Goal: Task Accomplishment & Management: Manage account settings

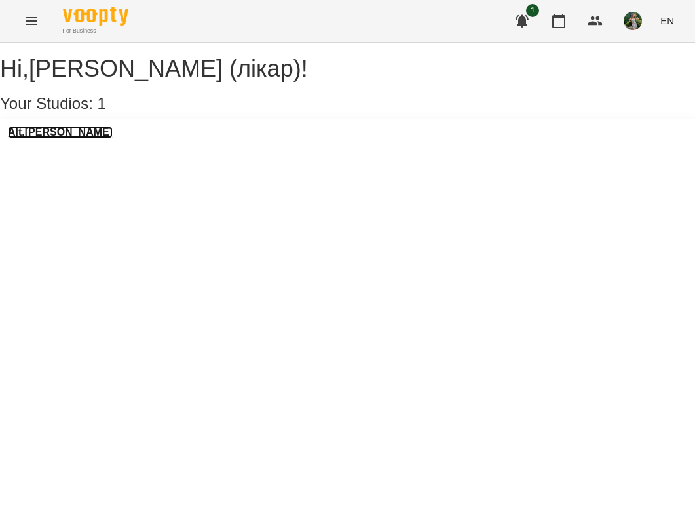
click at [62, 138] on h3 "Alt.[PERSON_NAME]" at bounding box center [60, 132] width 105 height 12
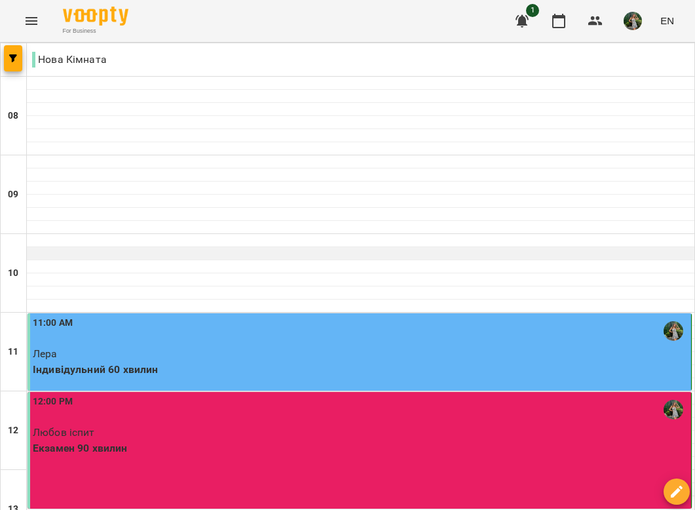
scroll to position [415, 0]
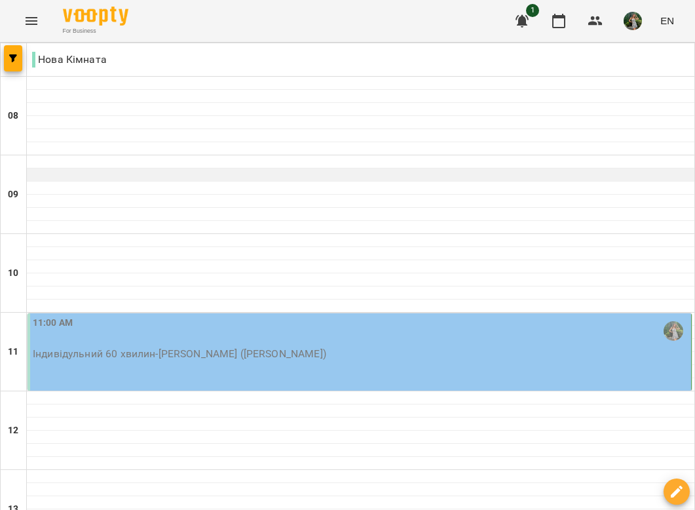
scroll to position [120, 0]
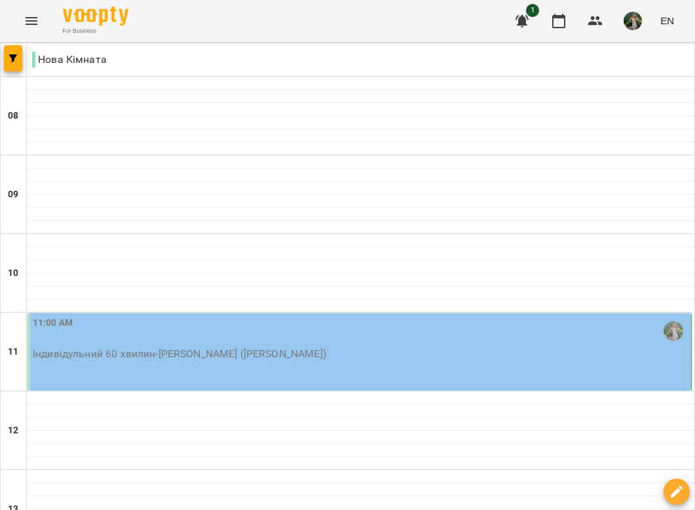
click at [197, 316] on div "11:00 AM" at bounding box center [361, 331] width 656 height 30
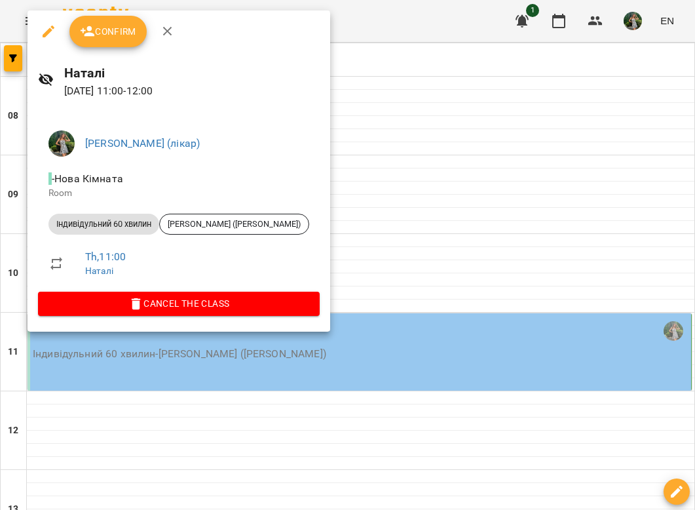
click at [215, 308] on span "Cancel the class" at bounding box center [178, 303] width 261 height 16
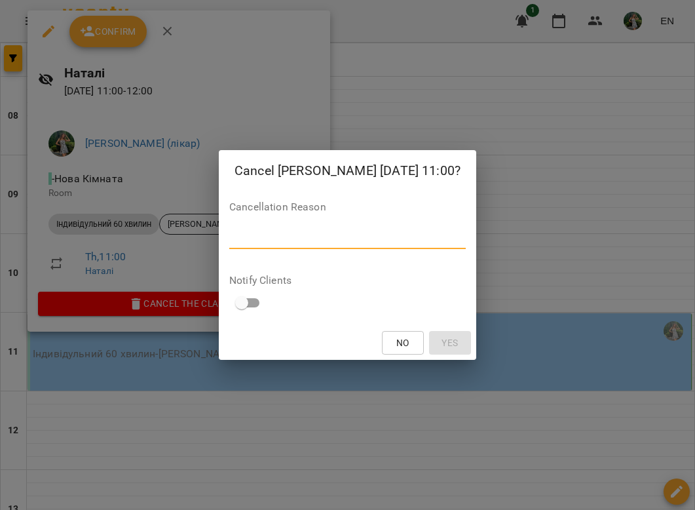
click at [335, 236] on textarea at bounding box center [347, 238] width 237 height 12
type textarea "*"
type textarea "****"
click at [442, 344] on span "Yes" at bounding box center [450, 343] width 16 height 16
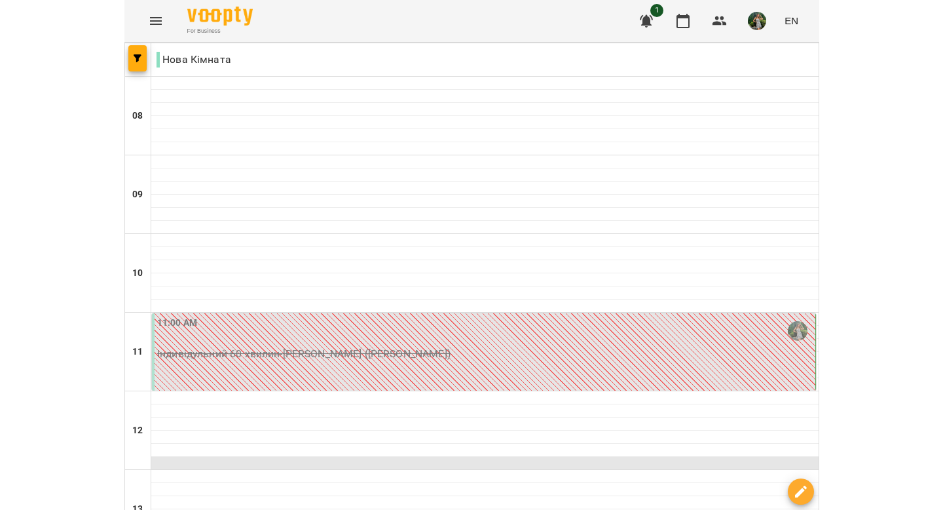
scroll to position [683, 0]
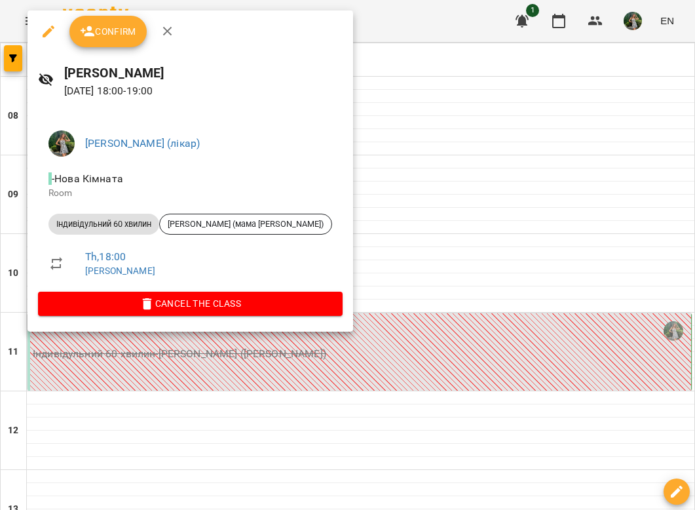
click at [115, 27] on span "Confirm" at bounding box center [108, 32] width 56 height 16
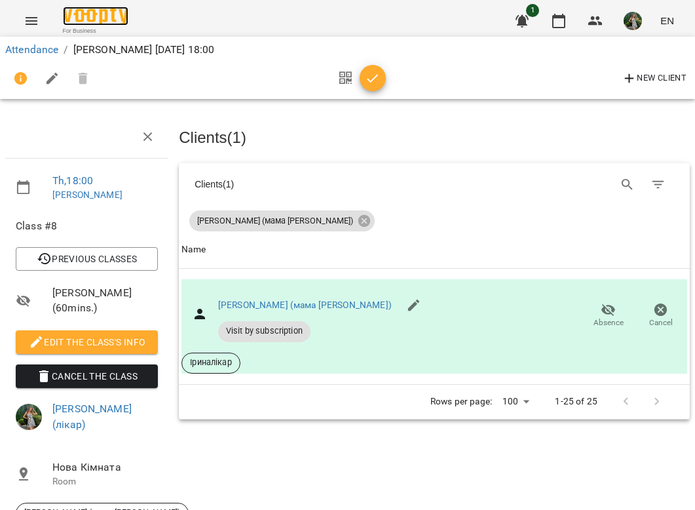
click at [105, 12] on img at bounding box center [96, 16] width 66 height 19
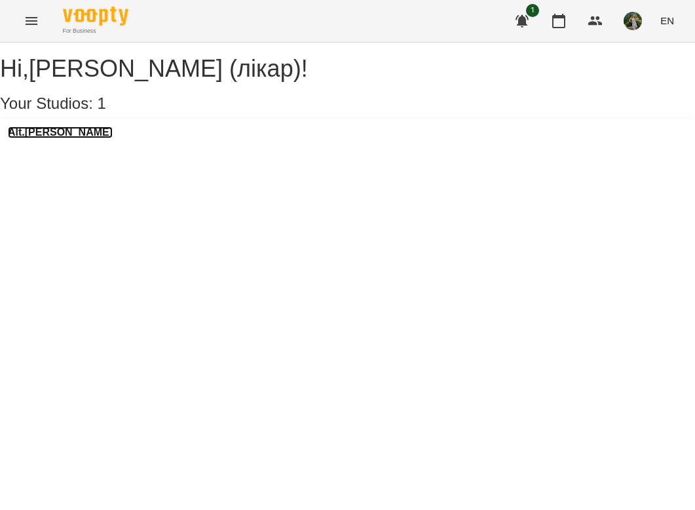
click at [71, 138] on h3 "Alt.[PERSON_NAME]" at bounding box center [60, 132] width 105 height 12
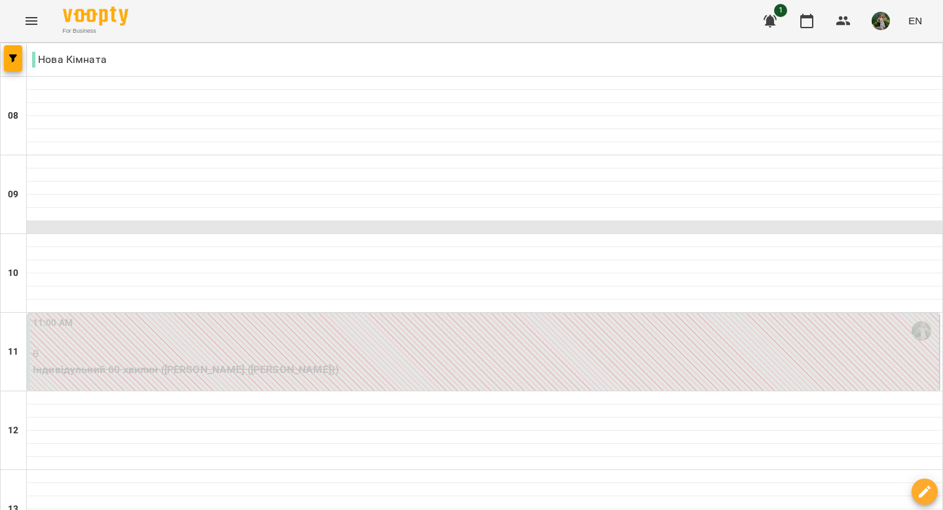
scroll to position [782, 0]
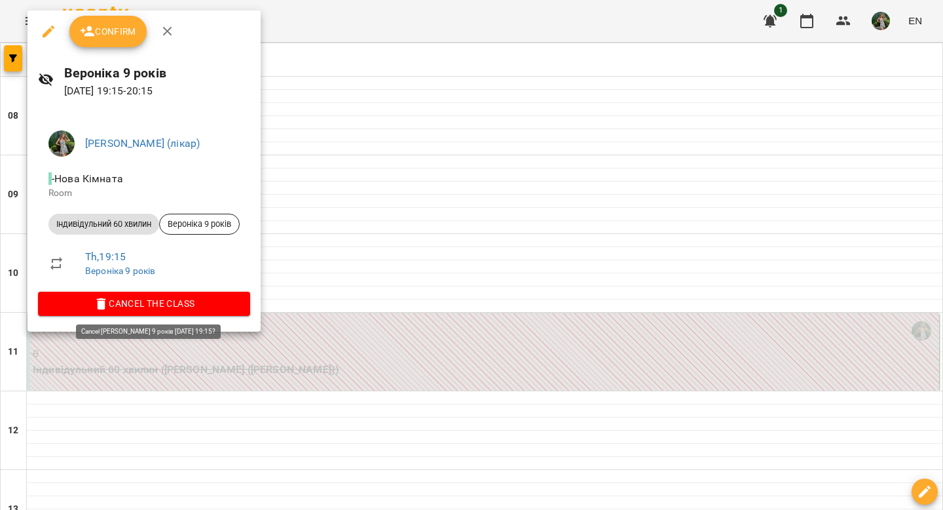
click at [205, 307] on span "Cancel the class" at bounding box center [143, 303] width 191 height 16
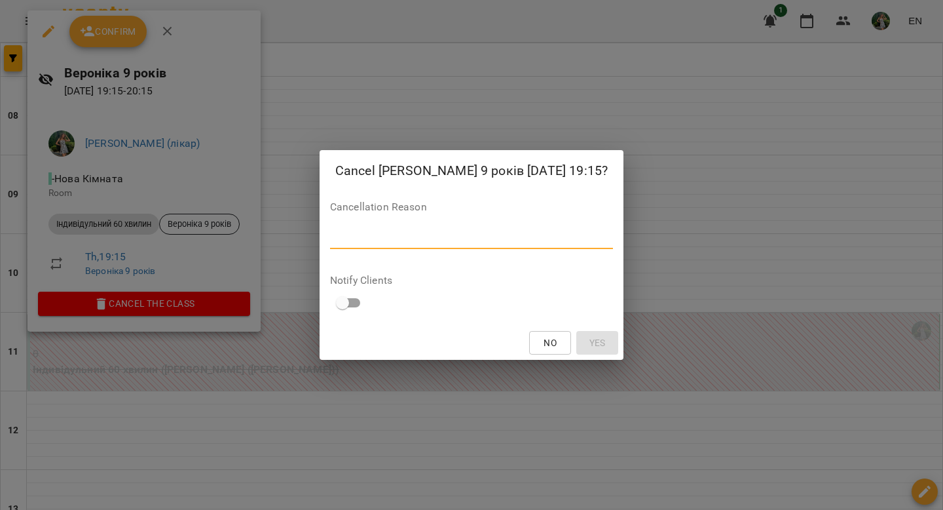
click at [406, 237] on textarea at bounding box center [471, 238] width 283 height 12
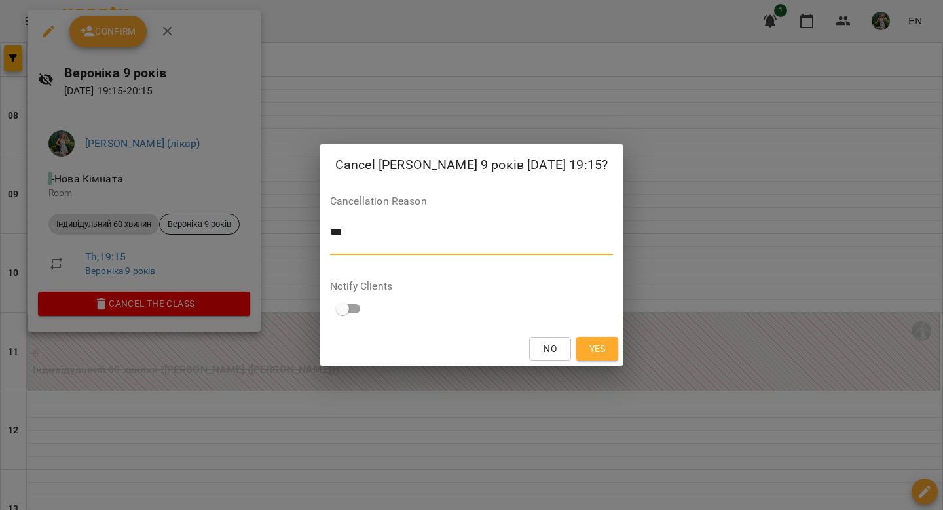
scroll to position [0, 0]
type textarea "**"
click at [601, 347] on span "Yes" at bounding box center [597, 349] width 21 height 16
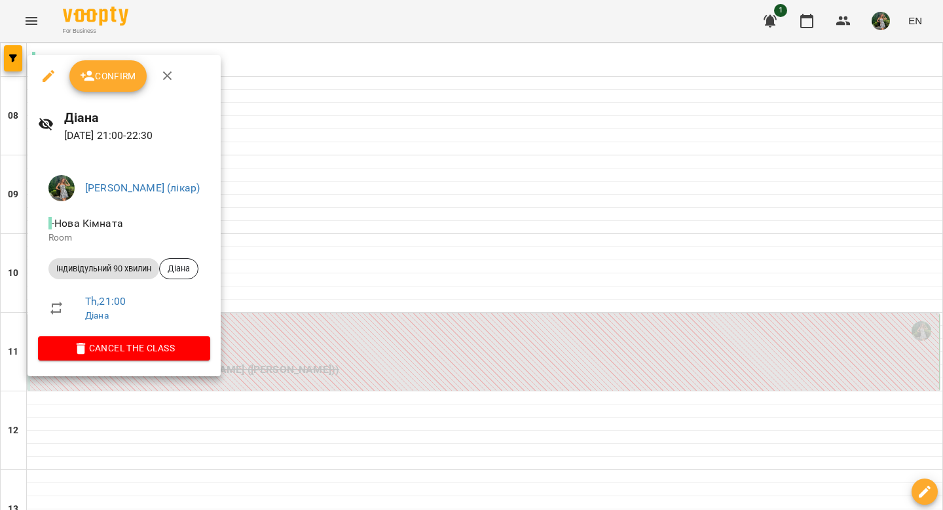
click at [180, 343] on span "Cancel the class" at bounding box center [123, 348] width 151 height 16
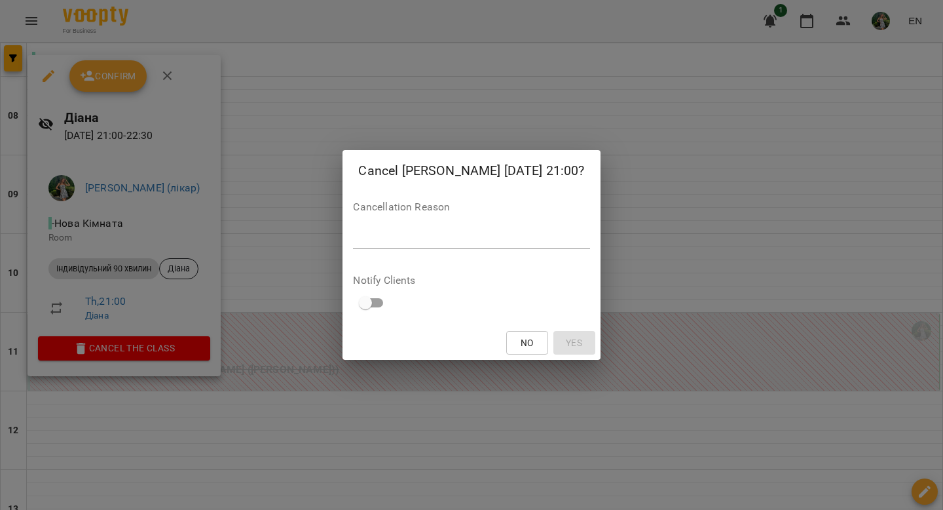
click at [465, 251] on div "Cancellation Reason *" at bounding box center [471, 228] width 237 height 52
click at [465, 236] on textarea at bounding box center [471, 238] width 237 height 12
type textarea "***"
click at [566, 348] on span "Yes" at bounding box center [574, 343] width 16 height 16
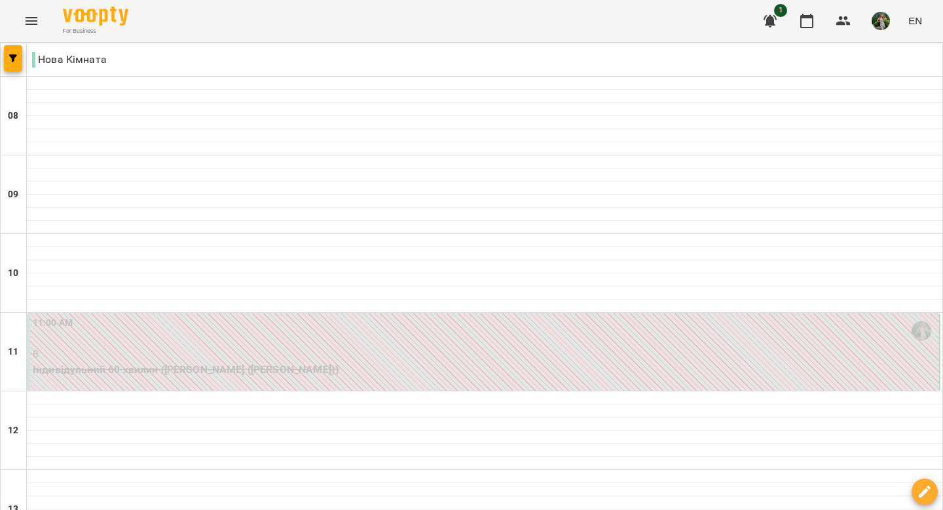
scroll to position [609, 0]
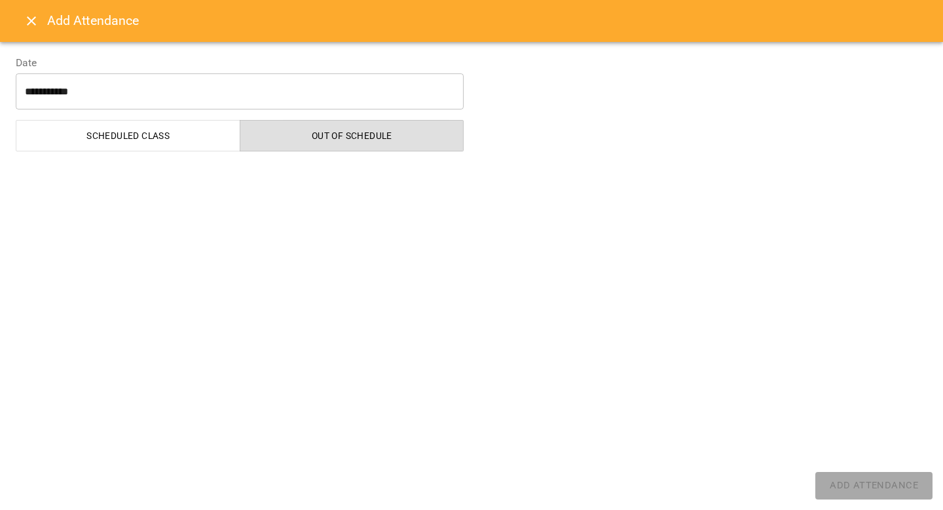
select select "**********"
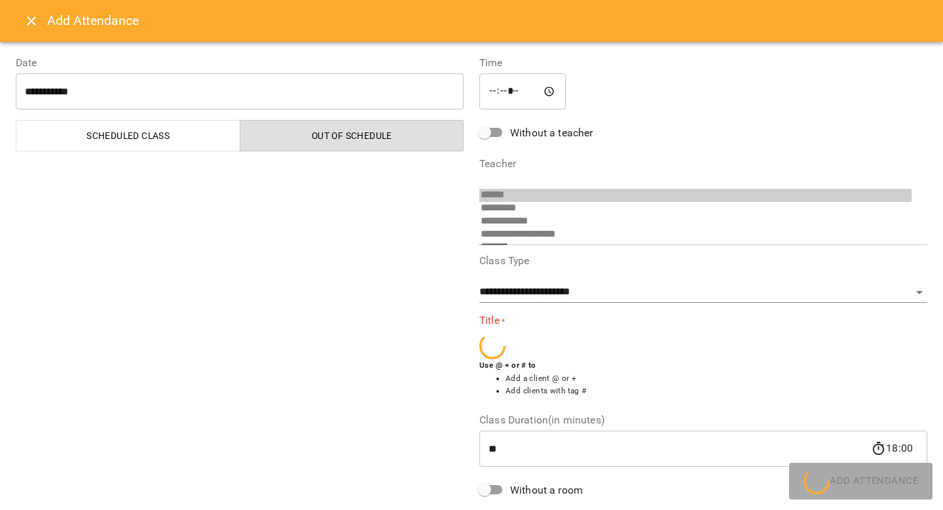
scroll to position [47, 0]
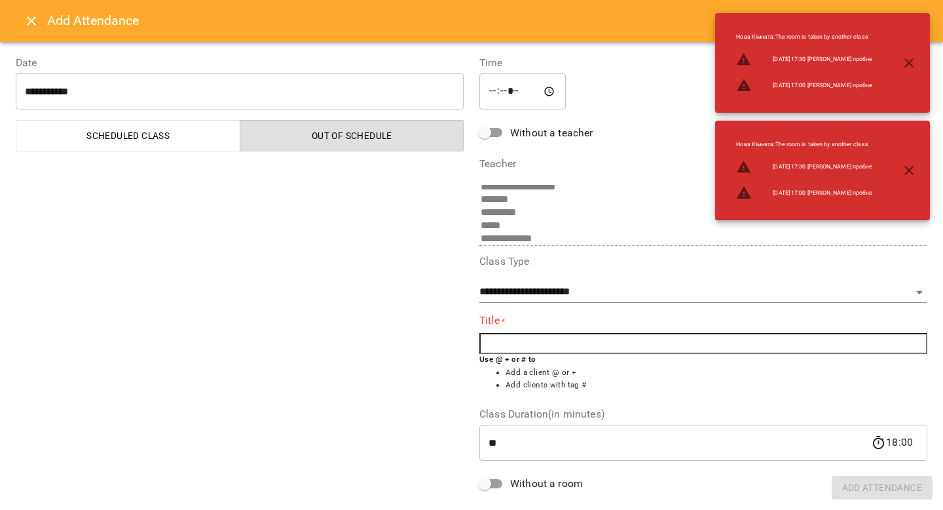
click at [534, 349] on input "text" at bounding box center [704, 343] width 448 height 21
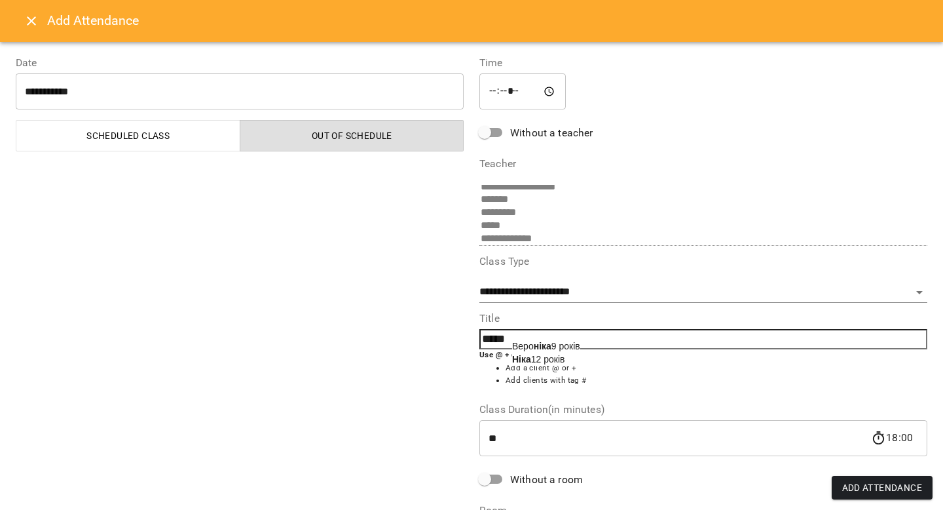
click at [551, 356] on span "Ніка 12 років" at bounding box center [538, 359] width 53 height 10
type input "**********"
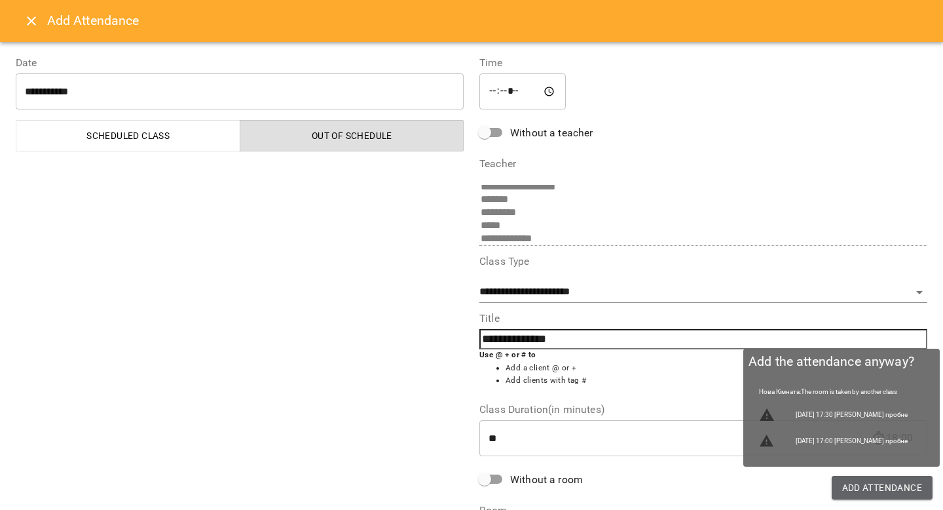
click at [694, 485] on span "Add Attendance" at bounding box center [883, 488] width 81 height 16
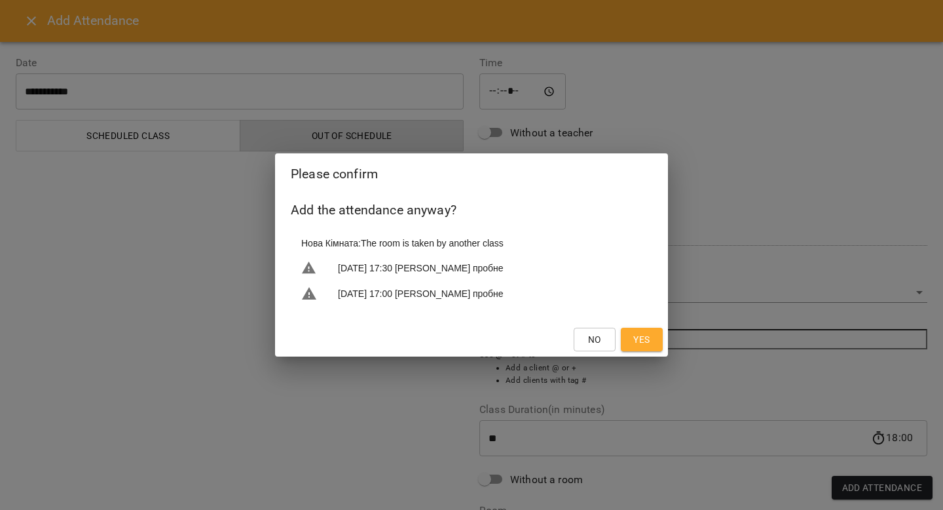
click at [650, 335] on span "Yes" at bounding box center [642, 340] width 21 height 16
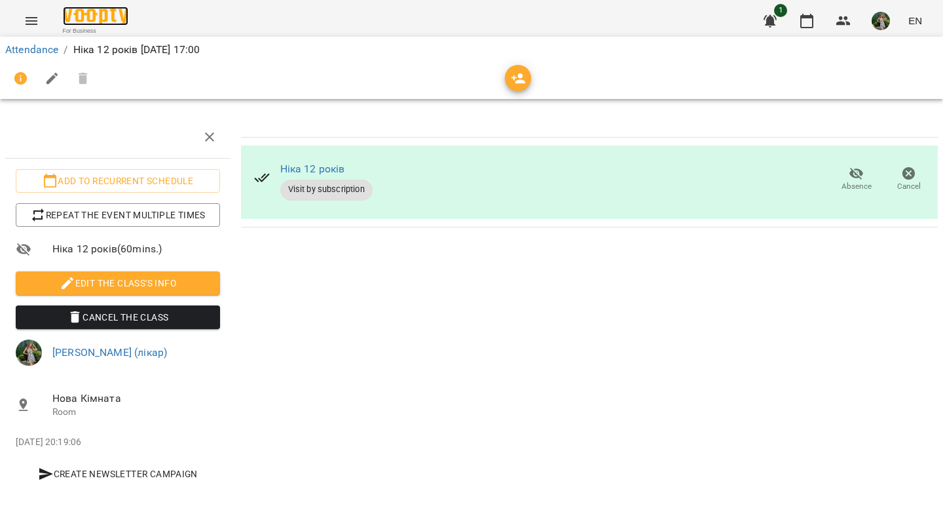
click at [113, 12] on img at bounding box center [96, 16] width 66 height 19
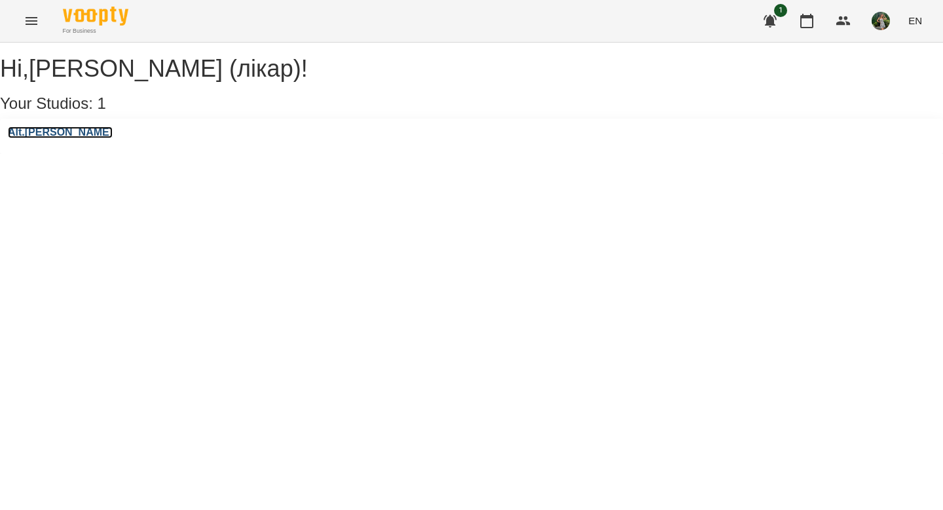
click at [54, 138] on h3 "Alt.[PERSON_NAME]" at bounding box center [60, 132] width 105 height 12
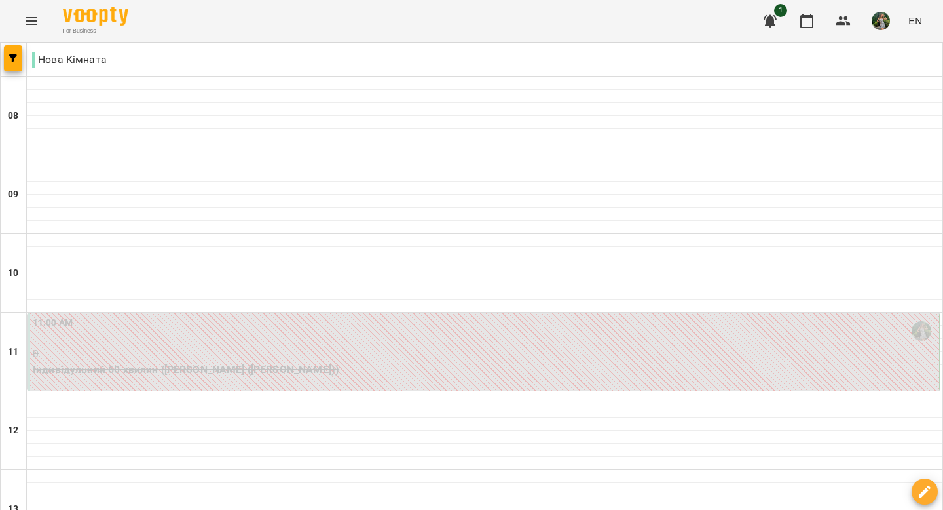
scroll to position [641, 0]
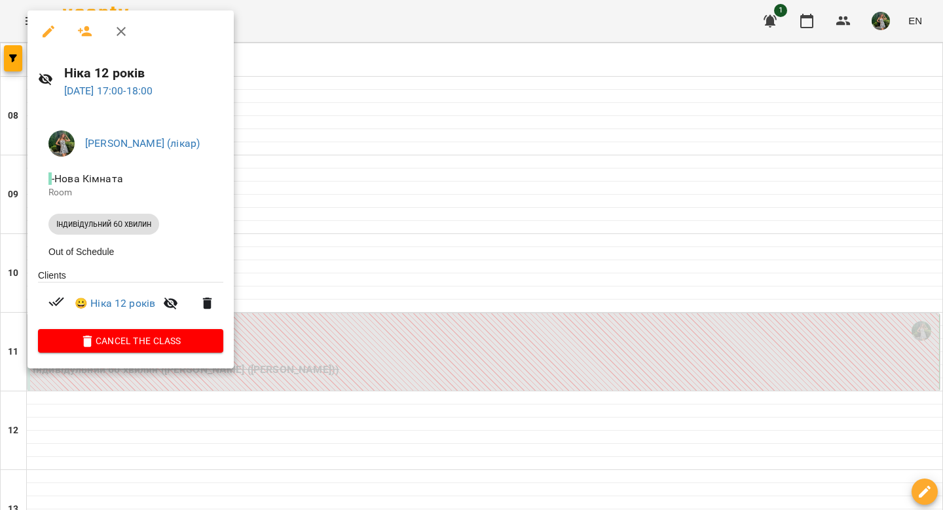
click at [427, 115] on div at bounding box center [471, 255] width 943 height 510
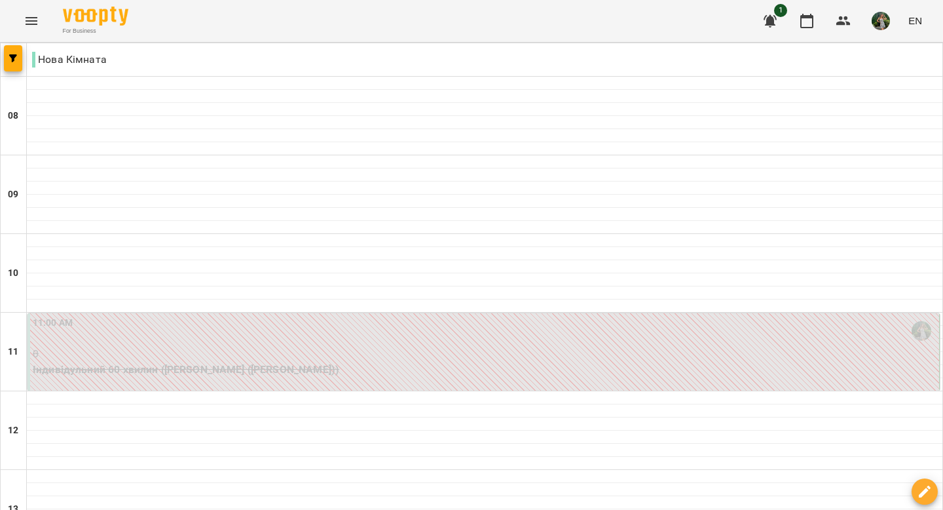
scroll to position [833, 0]
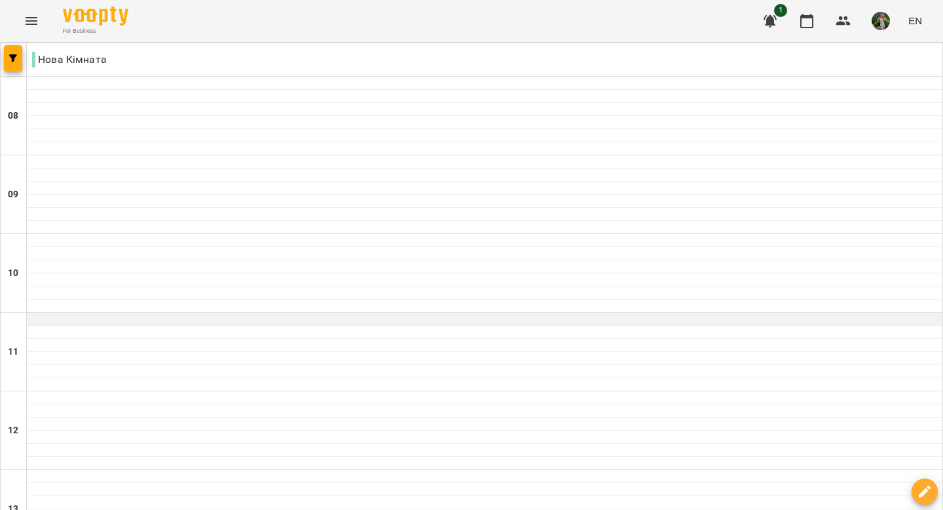
scroll to position [309, 0]
